Goal: Information Seeking & Learning: Learn about a topic

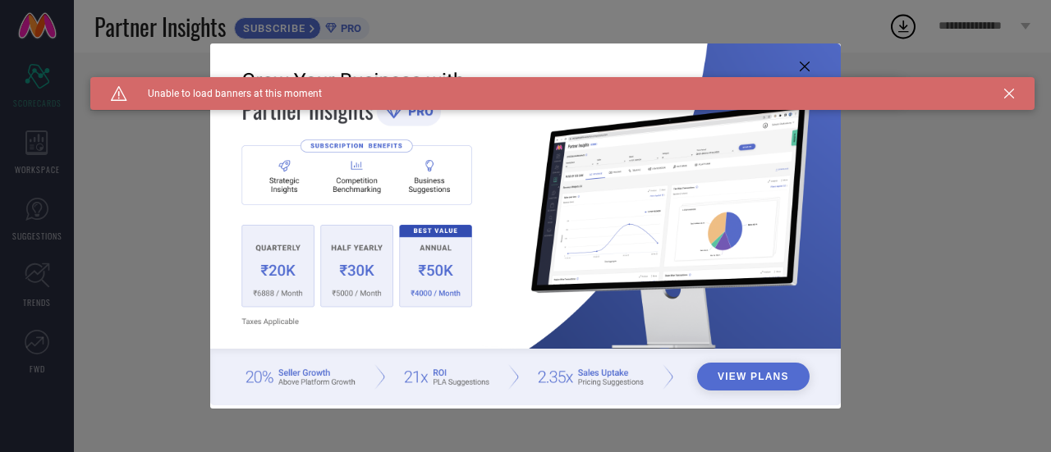
type input "All"
click at [1007, 95] on icon at bounding box center [1009, 94] width 10 height 10
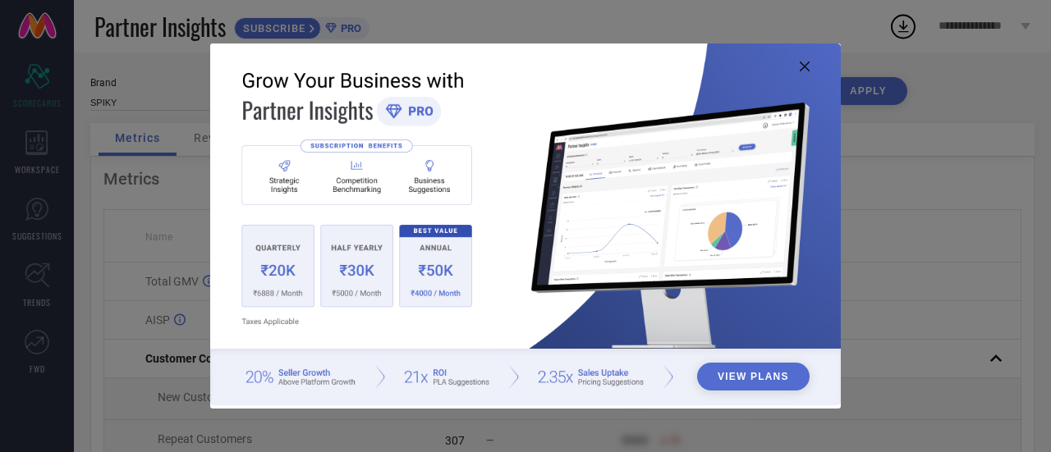
click at [804, 69] on icon at bounding box center [804, 67] width 10 height 10
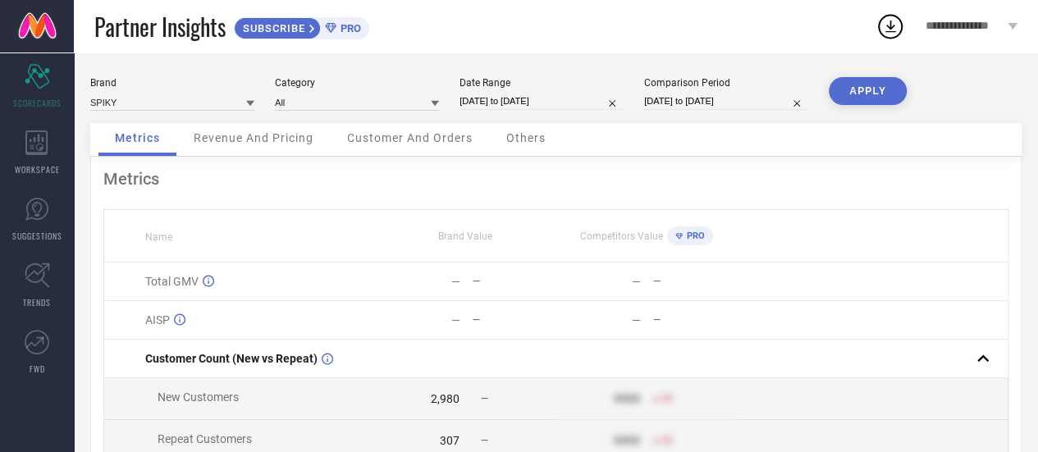
click at [247, 141] on span "Revenue And Pricing" at bounding box center [254, 137] width 120 height 13
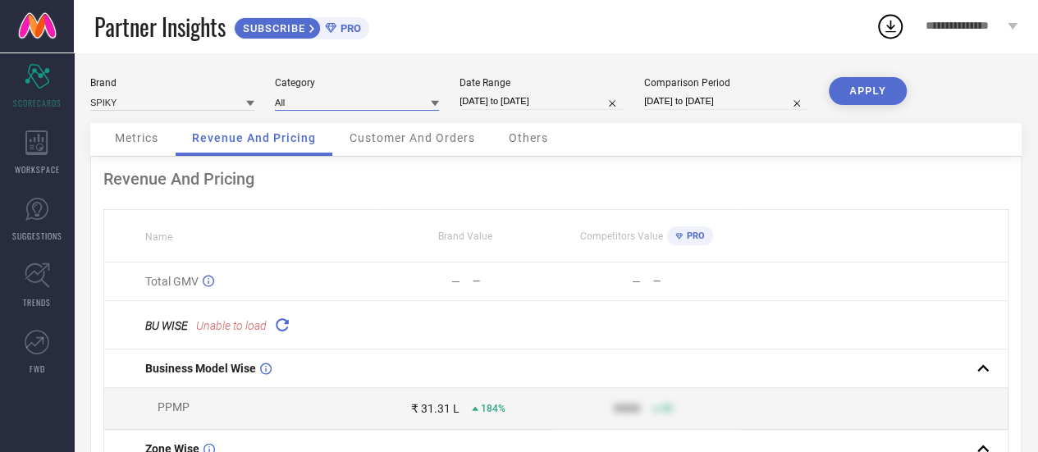
click at [301, 104] on input at bounding box center [357, 102] width 164 height 17
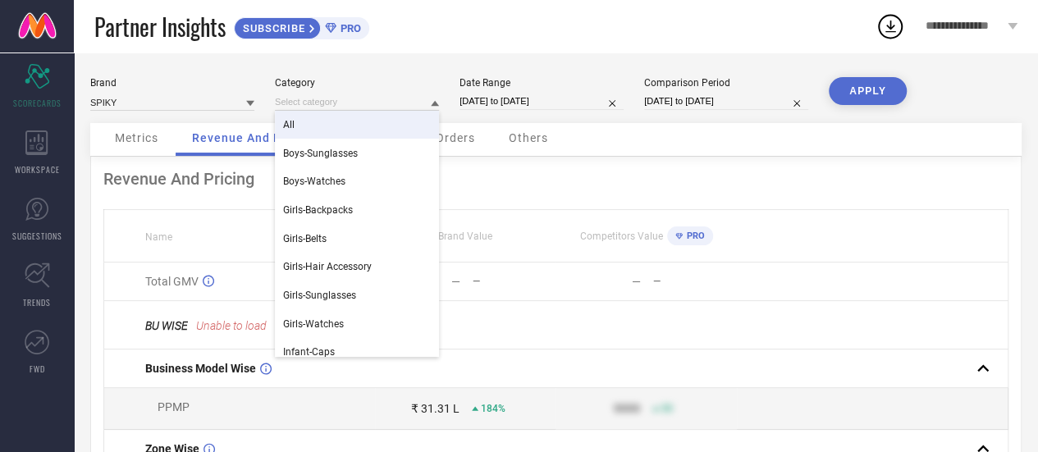
click at [300, 123] on div "All" at bounding box center [357, 125] width 164 height 28
click at [323, 107] on input at bounding box center [357, 102] width 164 height 17
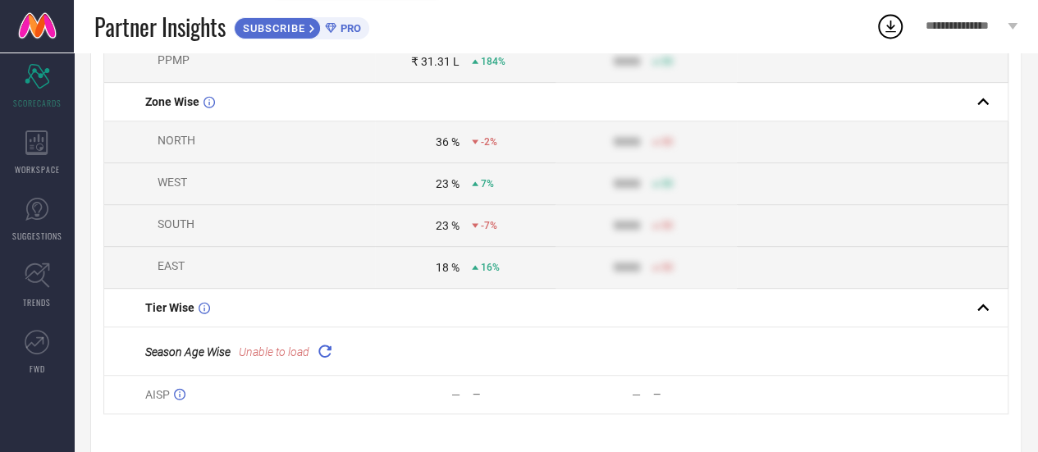
scroll to position [394, 0]
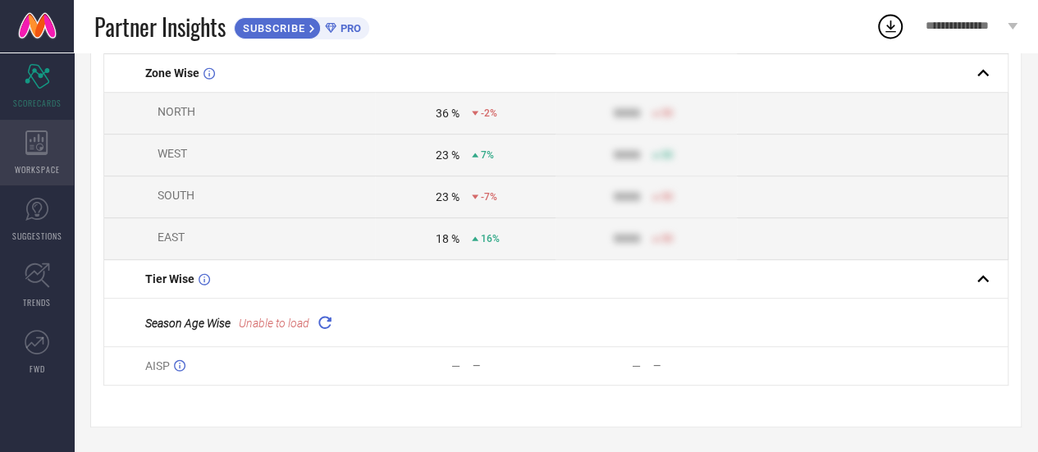
click at [30, 142] on icon at bounding box center [36, 143] width 23 height 25
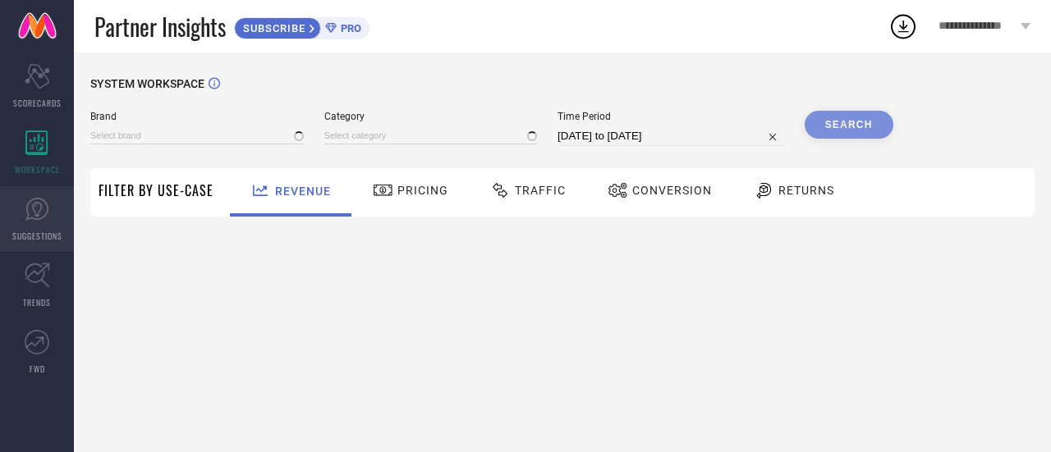
type input "CHHOTA BHEEM"
type input "All"
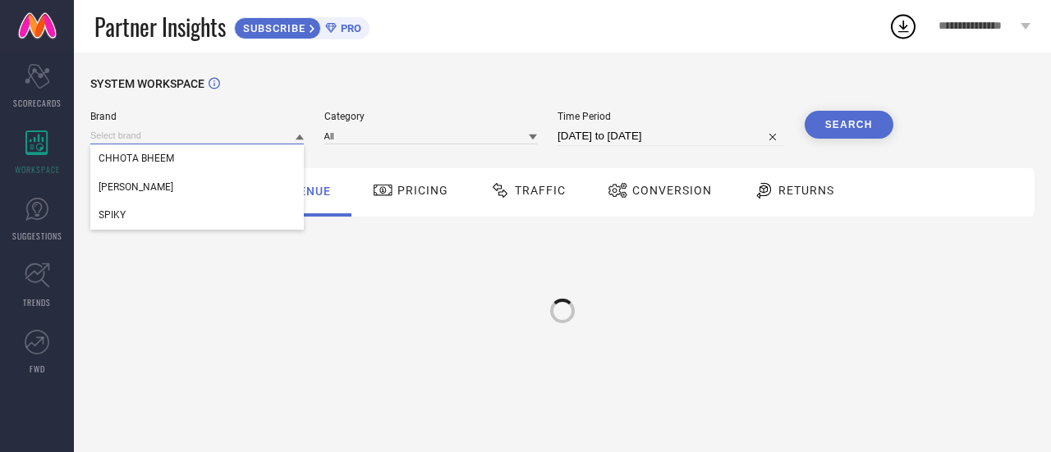
click at [216, 143] on input at bounding box center [196, 135] width 213 height 17
click at [123, 218] on span "SPIKY" at bounding box center [111, 214] width 27 height 11
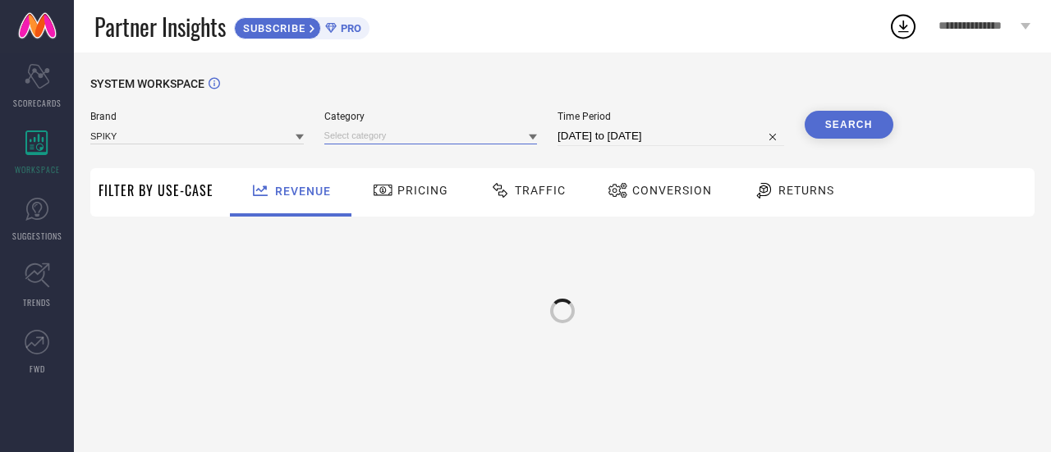
click at [401, 140] on input at bounding box center [430, 135] width 213 height 17
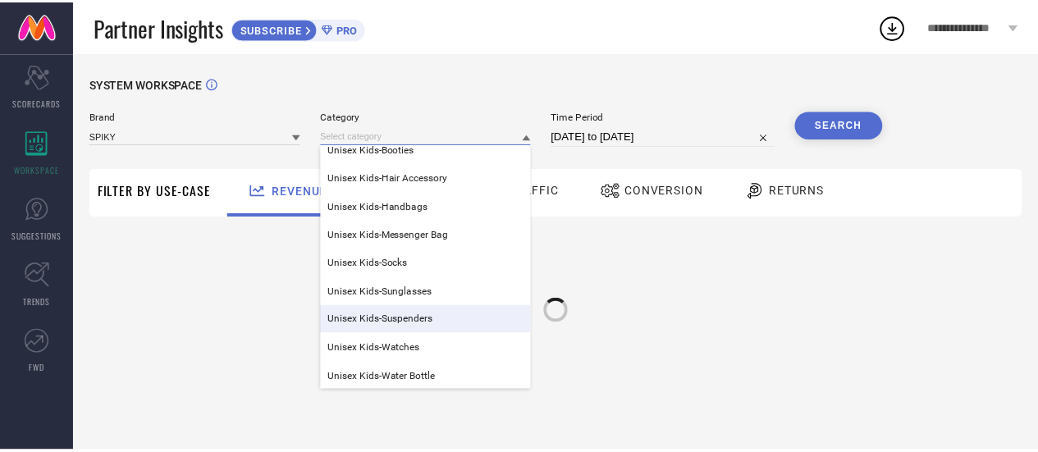
scroll to position [493, 0]
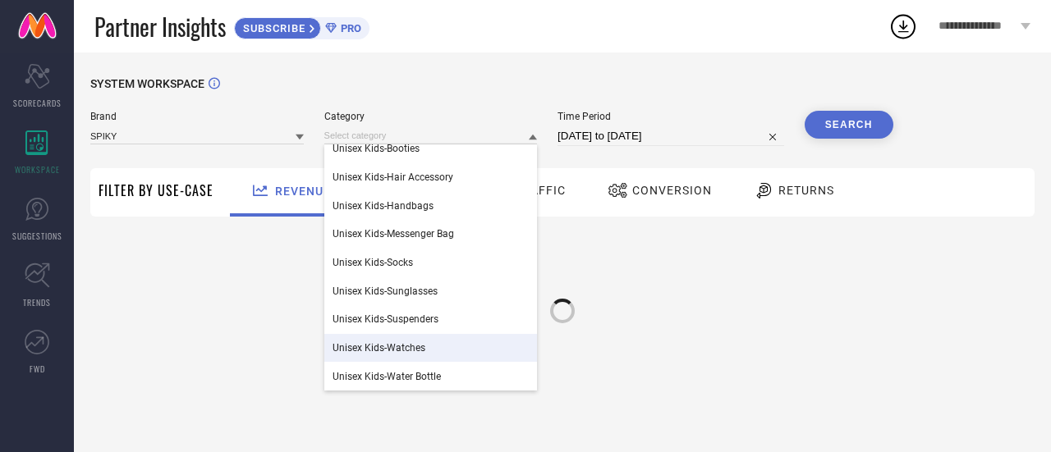
click at [350, 345] on span "Unisex Kids-Watches" at bounding box center [378, 347] width 93 height 11
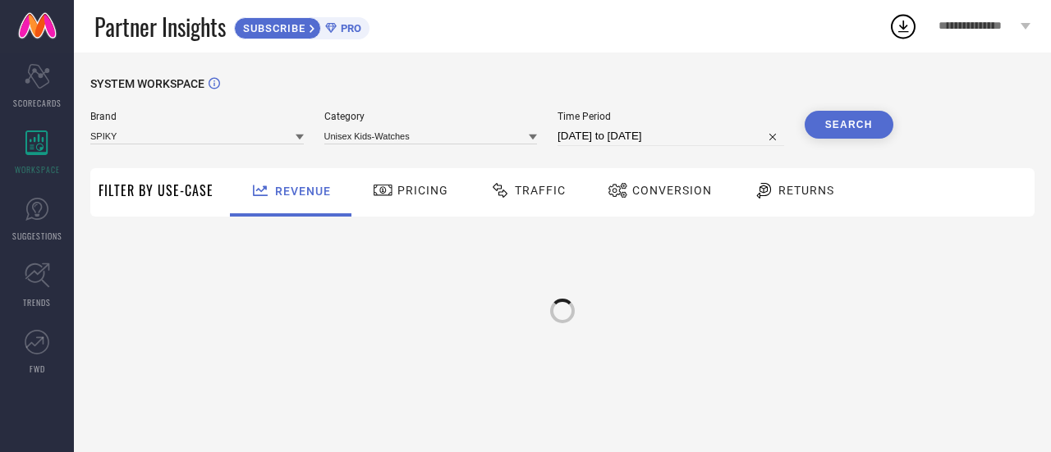
click at [844, 127] on button "Search" at bounding box center [848, 125] width 89 height 28
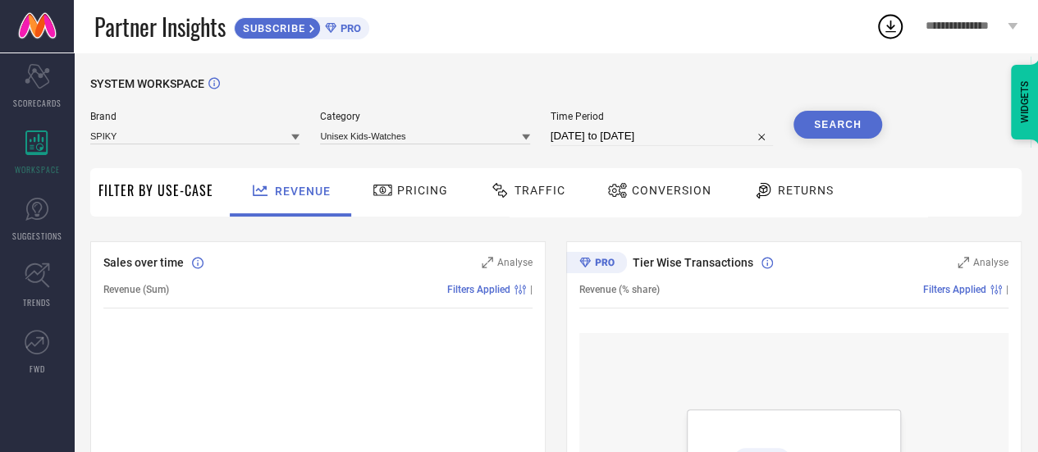
click at [404, 196] on span "Pricing" at bounding box center [422, 190] width 51 height 13
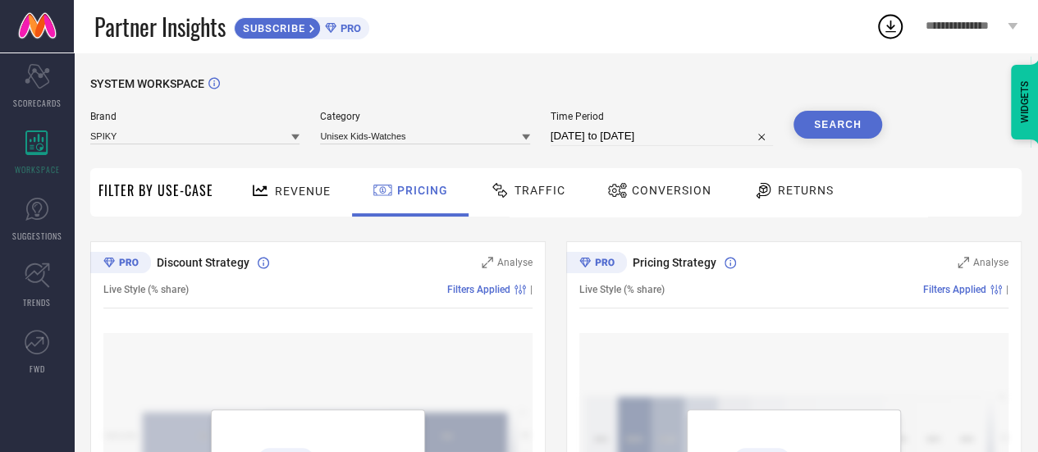
click at [287, 200] on div "Revenue" at bounding box center [290, 190] width 89 height 29
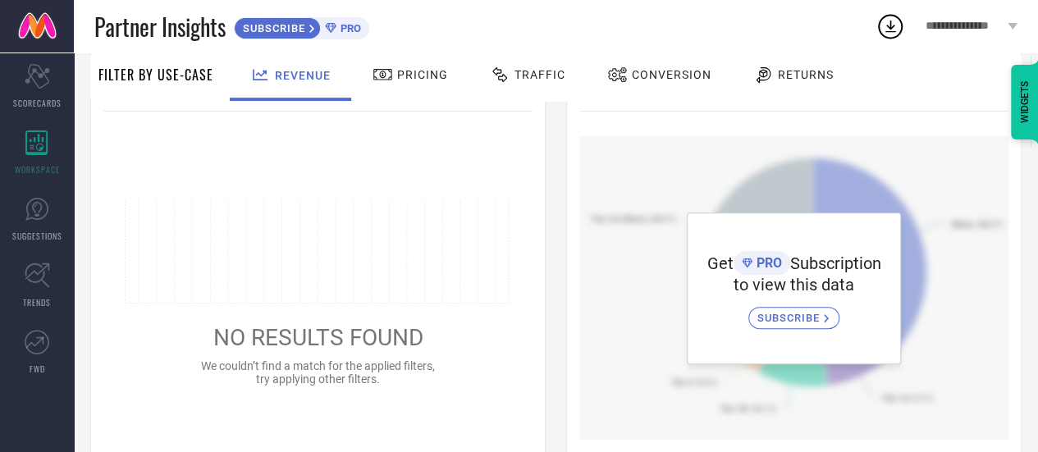
scroll to position [80, 0]
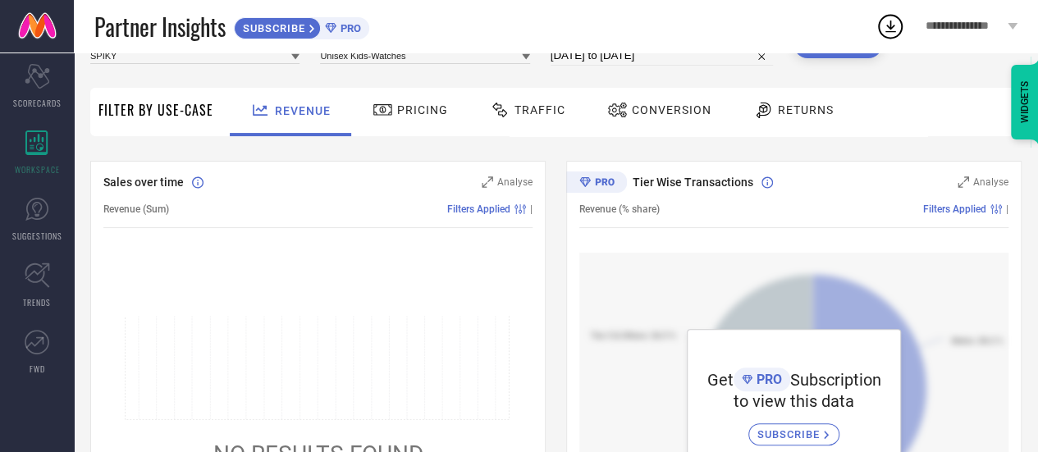
click at [428, 104] on span "Pricing" at bounding box center [422, 109] width 51 height 13
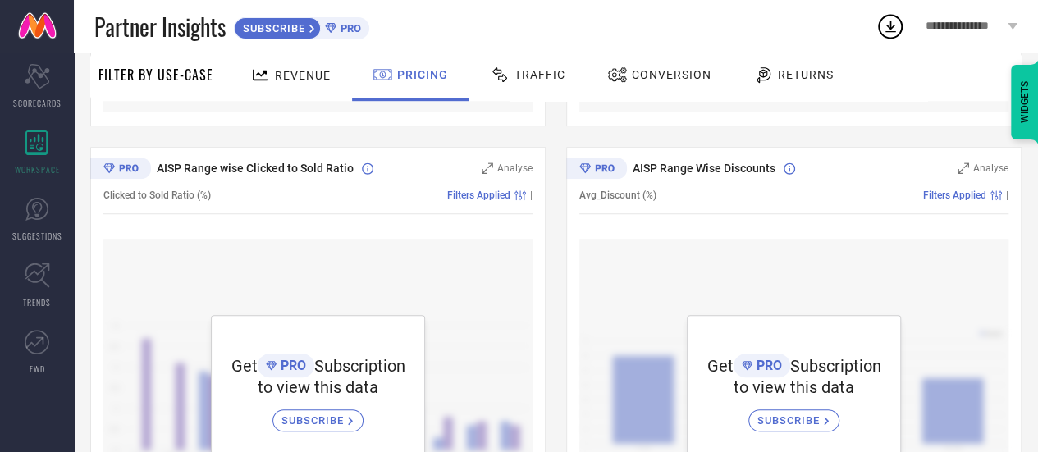
scroll to position [410, 0]
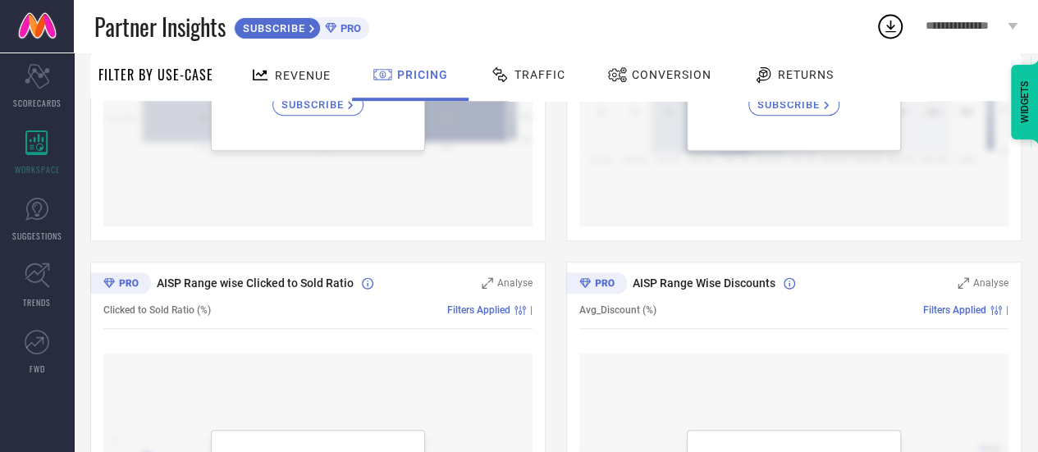
click at [556, 89] on div "Traffic" at bounding box center [527, 77] width 117 height 48
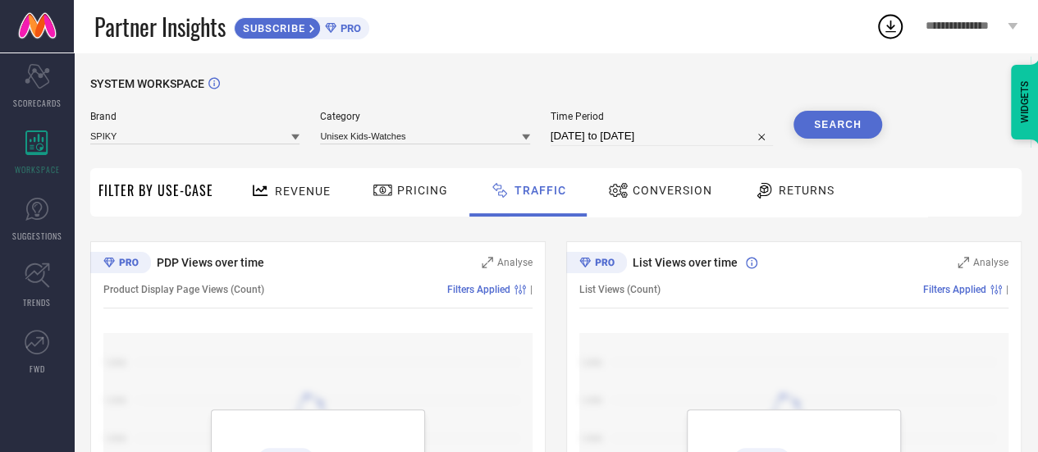
click at [794, 198] on div "Returns" at bounding box center [794, 190] width 89 height 28
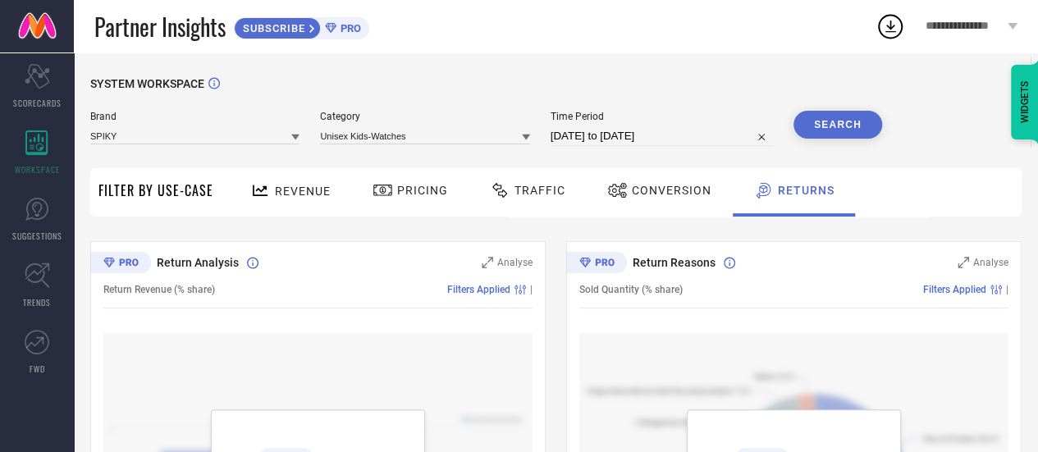
click at [624, 193] on div at bounding box center [619, 191] width 25 height 20
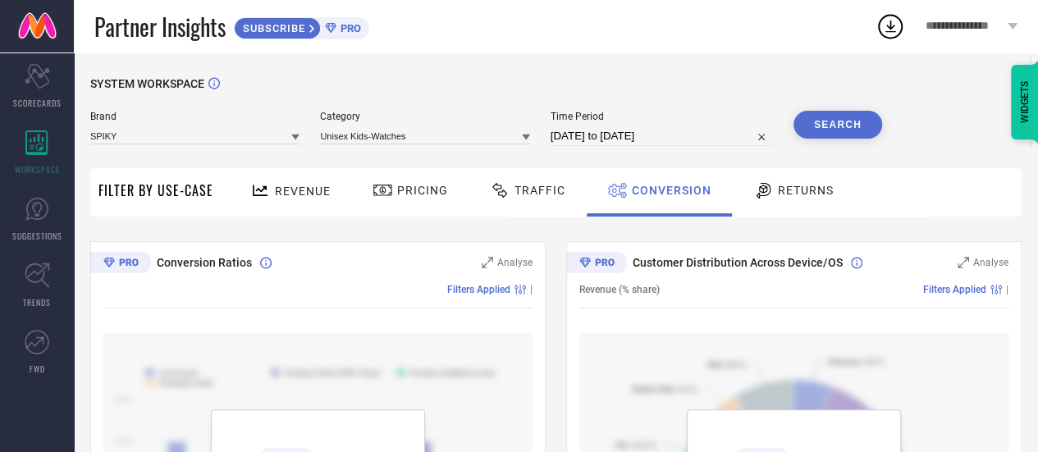
click at [533, 203] on div "Traffic" at bounding box center [528, 190] width 84 height 28
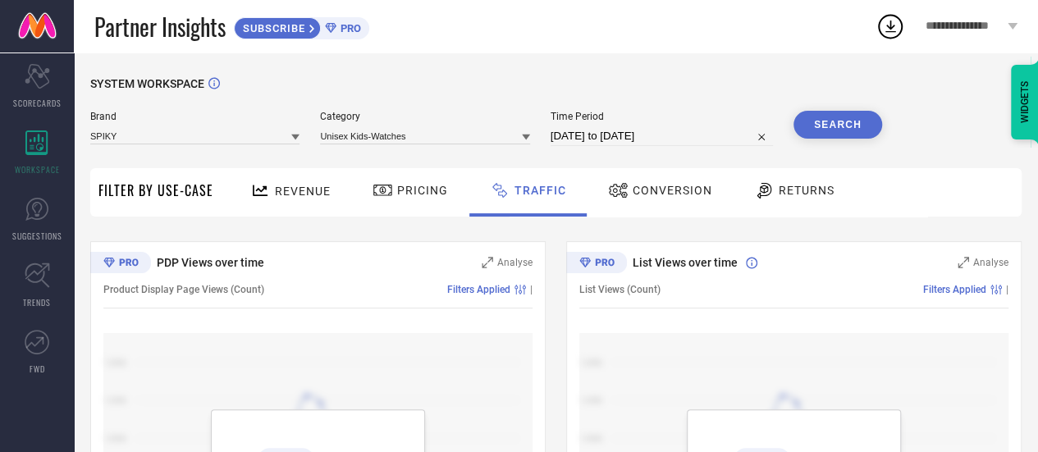
click at [379, 193] on icon at bounding box center [382, 190] width 18 height 11
